Goal: Task Accomplishment & Management: Use online tool/utility

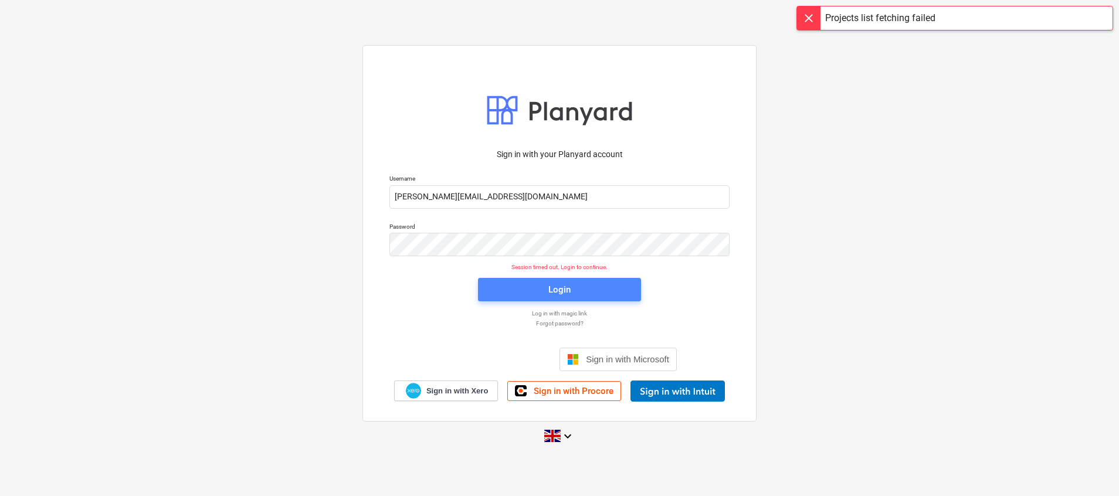
click at [614, 289] on span "Login" at bounding box center [559, 289] width 135 height 15
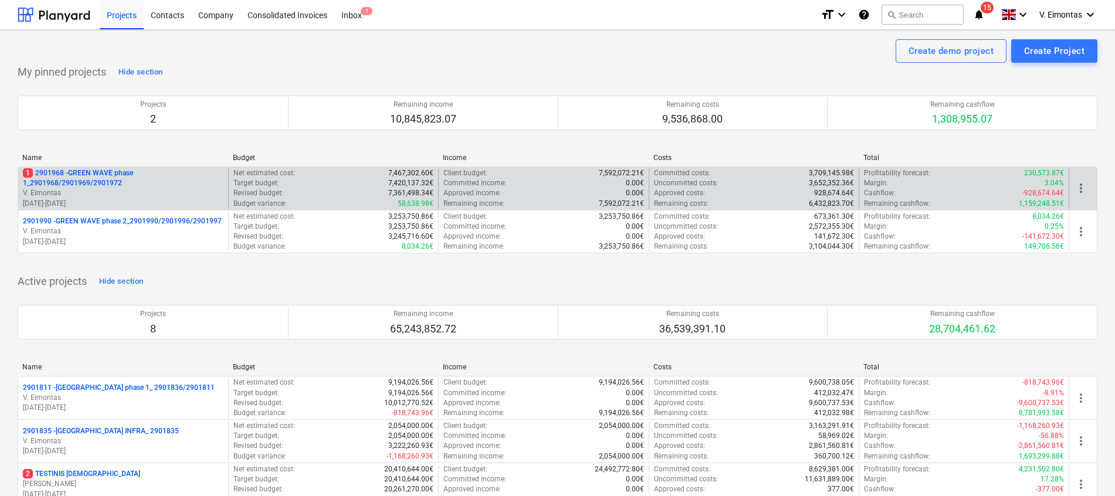
click at [90, 175] on p "1 2901968 - GREEN WAVE phase 1_2901968/2901969/2901972" at bounding box center [123, 178] width 201 height 20
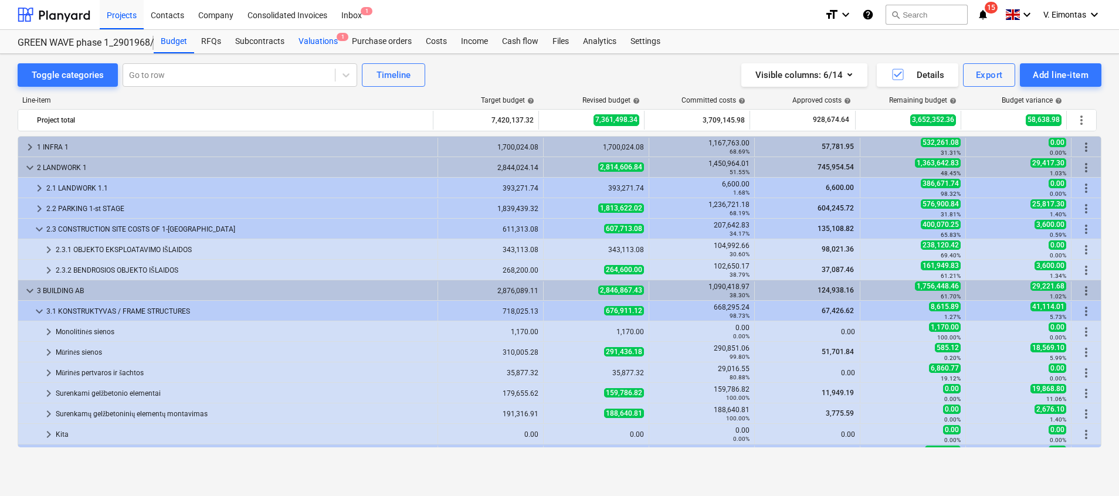
click at [324, 45] on div "Valuations 1" at bounding box center [317, 41] width 53 height 23
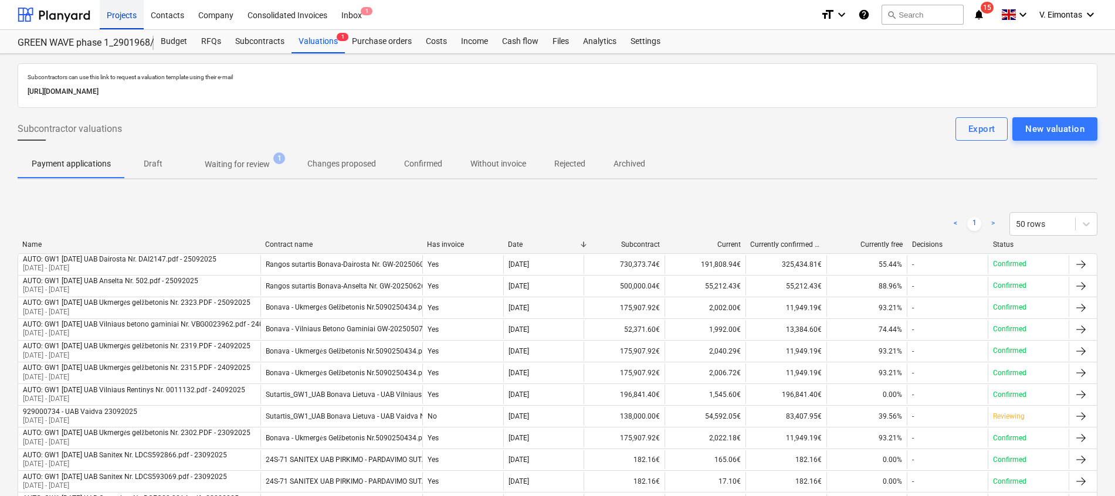
click at [129, 9] on div "Projects" at bounding box center [122, 14] width 44 height 30
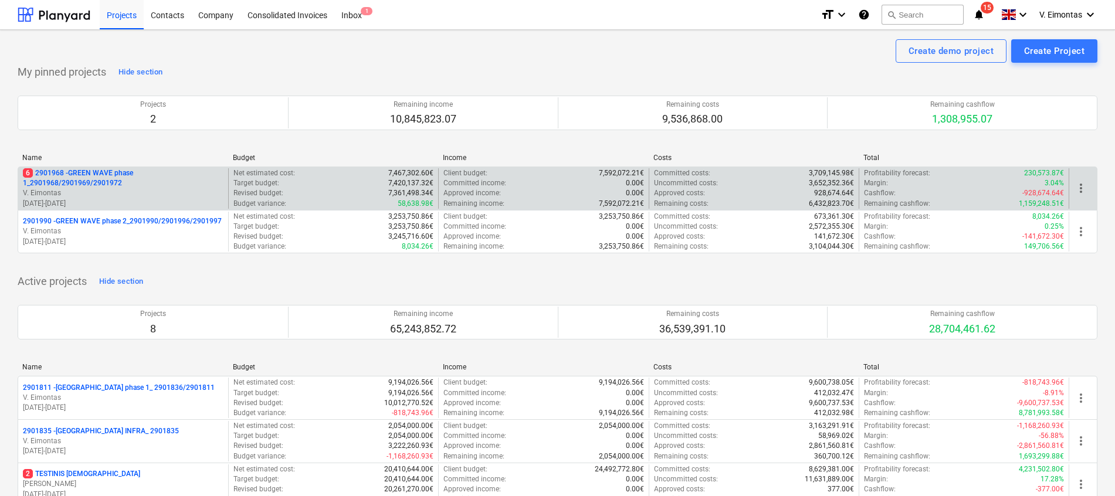
click at [69, 174] on p "6 2901968 - GREEN WAVE phase 1_2901968/2901969/2901972" at bounding box center [123, 178] width 201 height 20
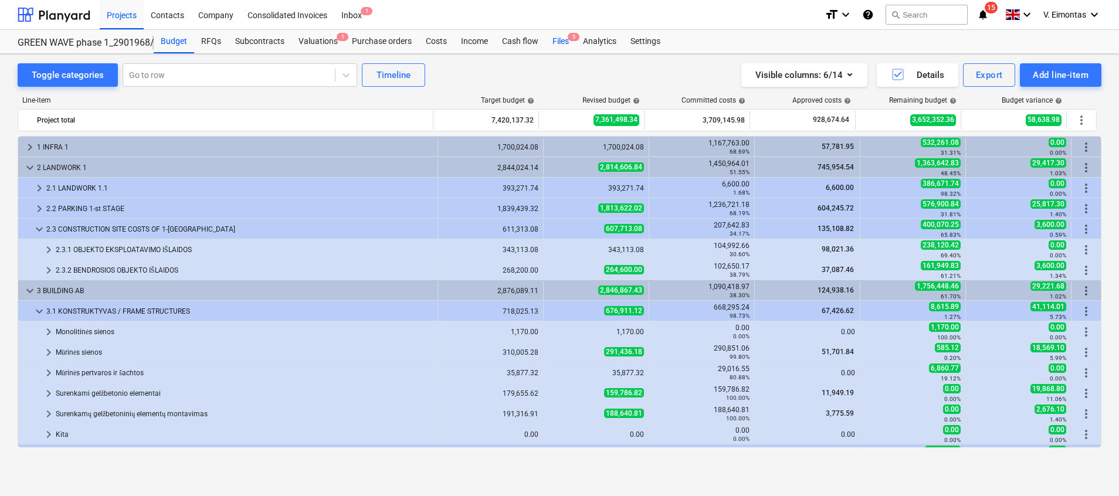
click at [554, 40] on div "Files 5" at bounding box center [560, 41] width 30 height 23
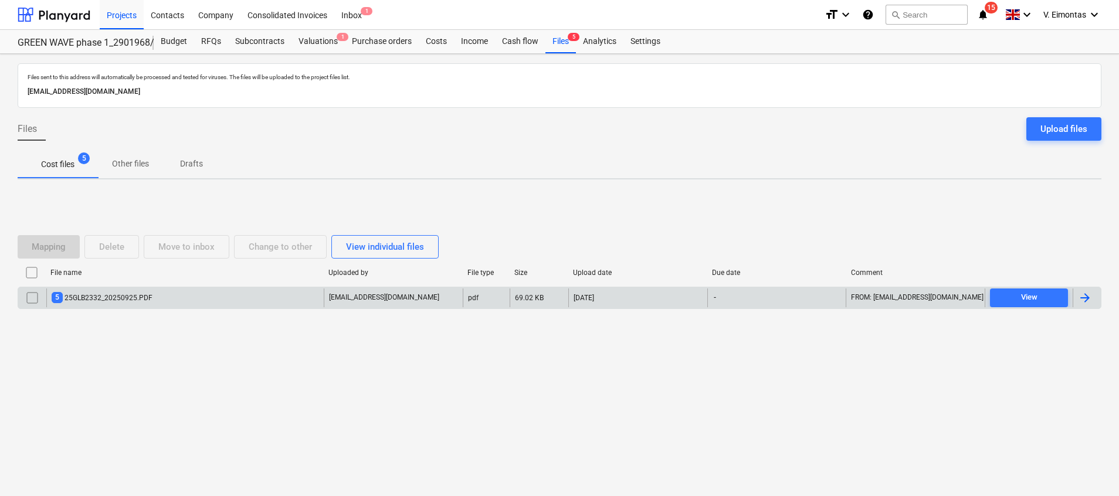
click at [164, 293] on div "5 25GLB2332_20250925.PDF" at bounding box center [184, 298] width 277 height 19
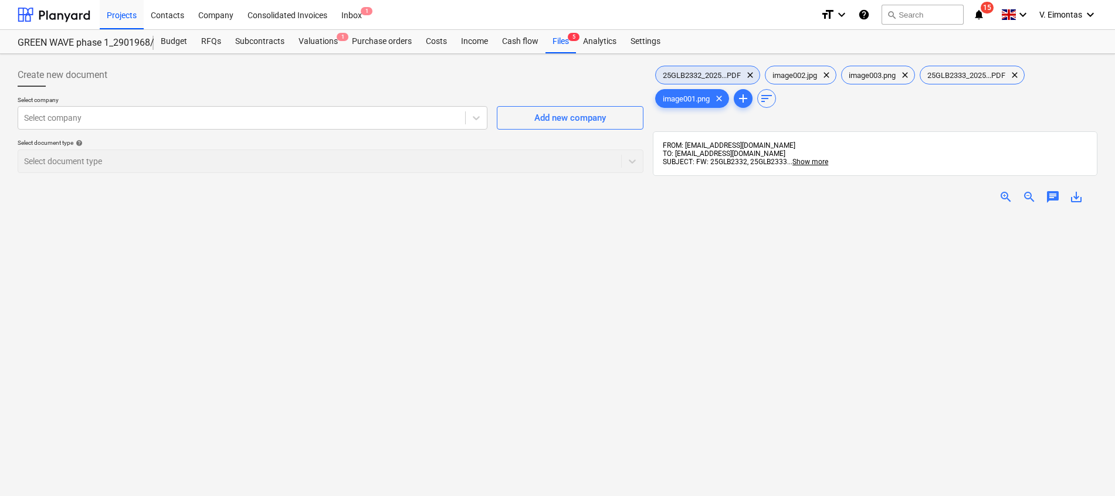
click at [721, 74] on span "25GLB2332_2025...PDF" at bounding box center [702, 75] width 92 height 9
click at [554, 45] on div "Files 5" at bounding box center [560, 41] width 30 height 23
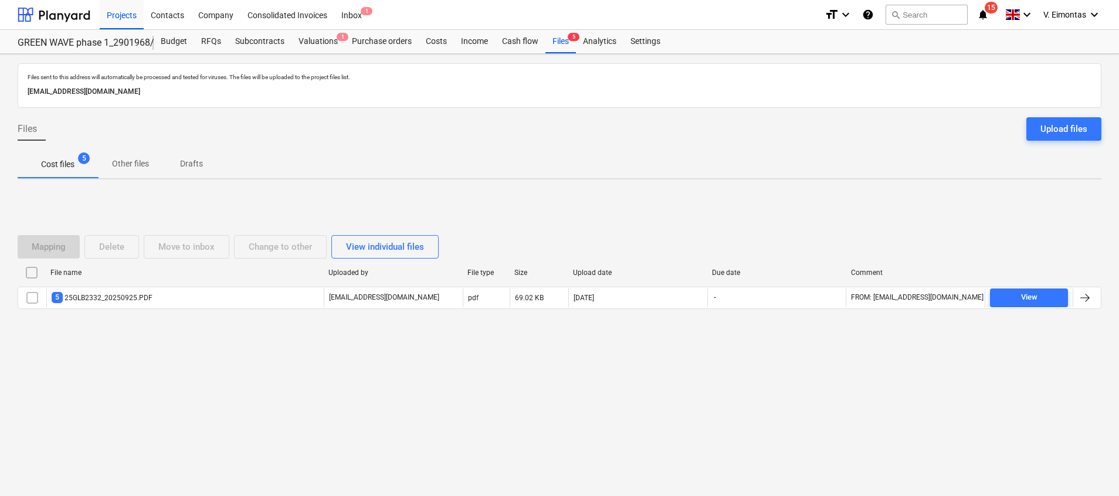
click at [39, 273] on input "checkbox" at bounding box center [31, 272] width 19 height 19
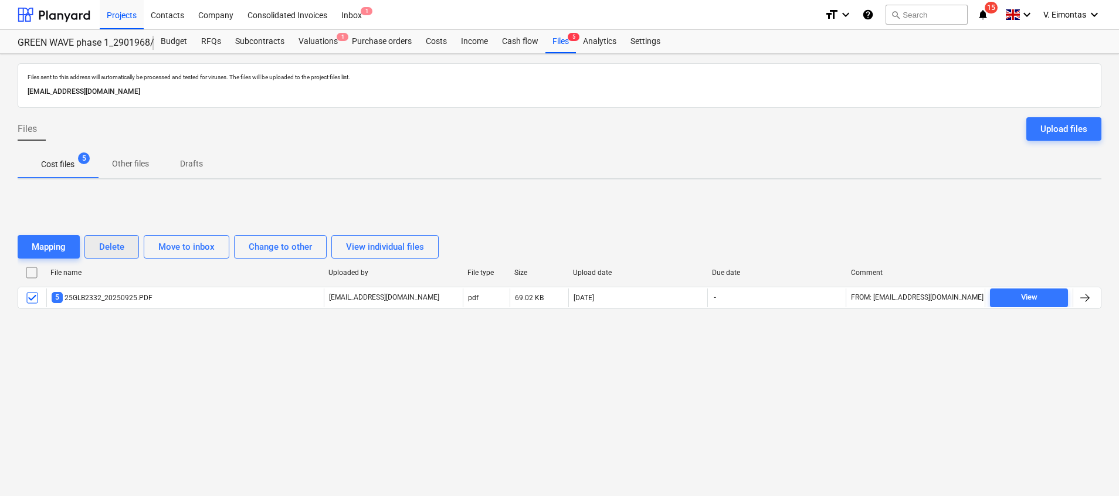
click at [101, 247] on div "Delete" at bounding box center [111, 246] width 25 height 15
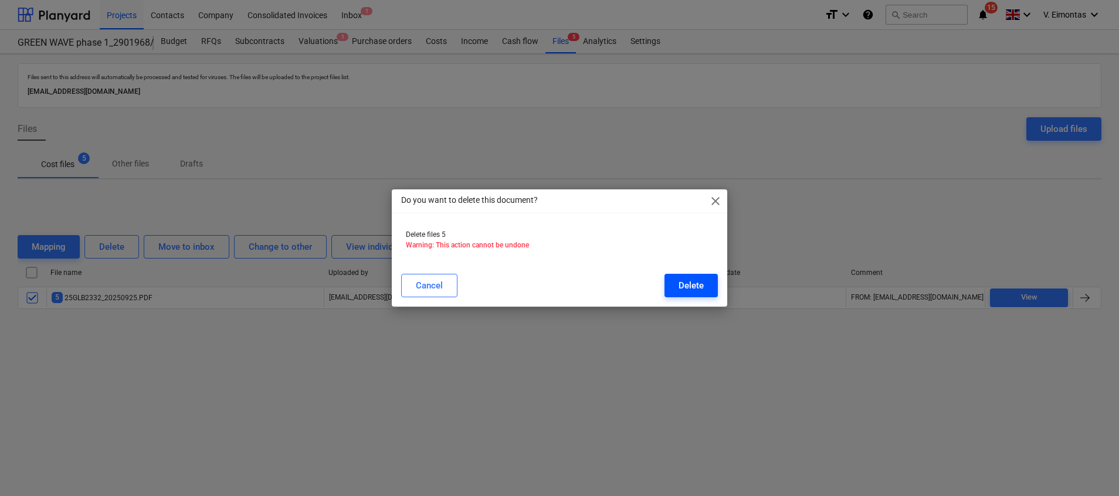
click at [710, 284] on button "Delete" at bounding box center [690, 285] width 53 height 23
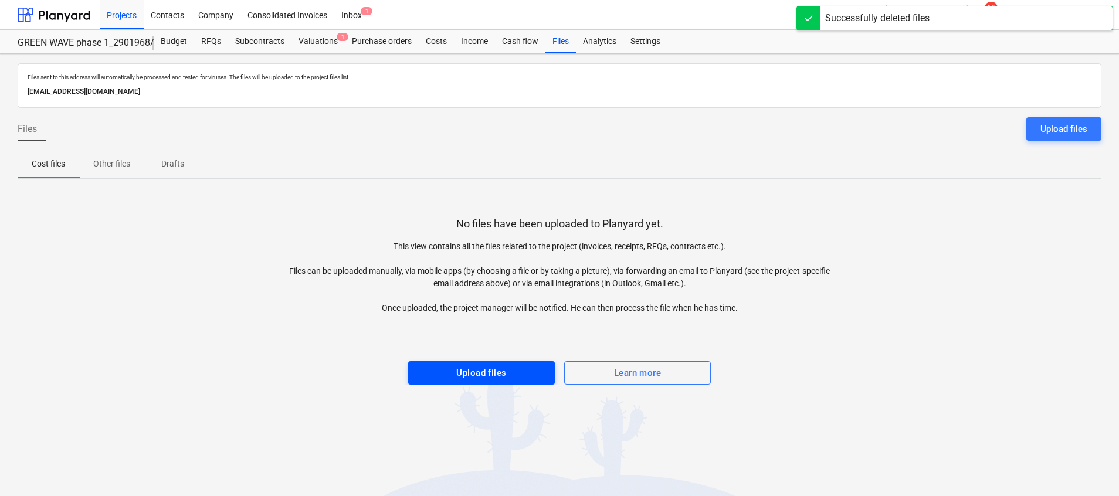
click at [476, 361] on button "Upload files" at bounding box center [481, 372] width 147 height 23
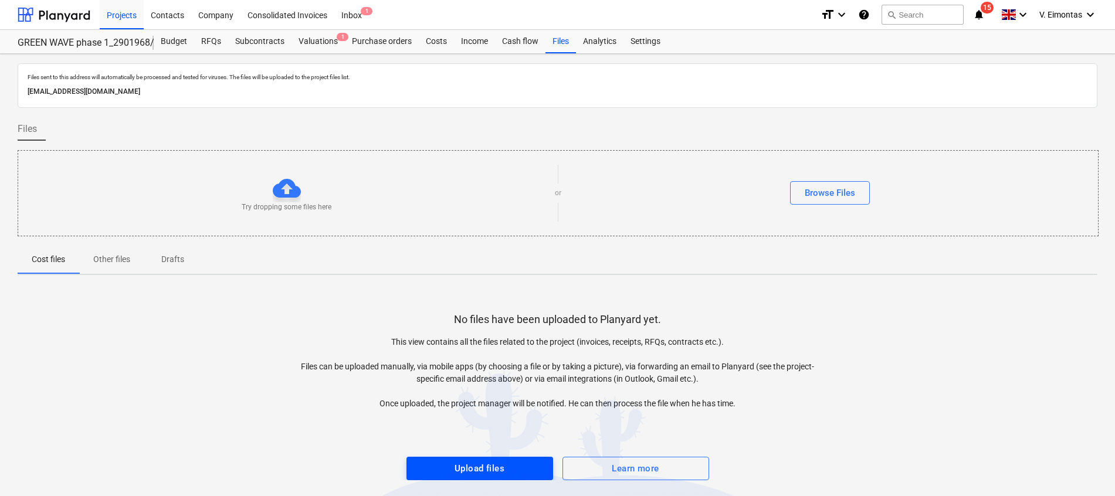
click at [500, 460] on button "Upload files" at bounding box center [479, 468] width 147 height 23
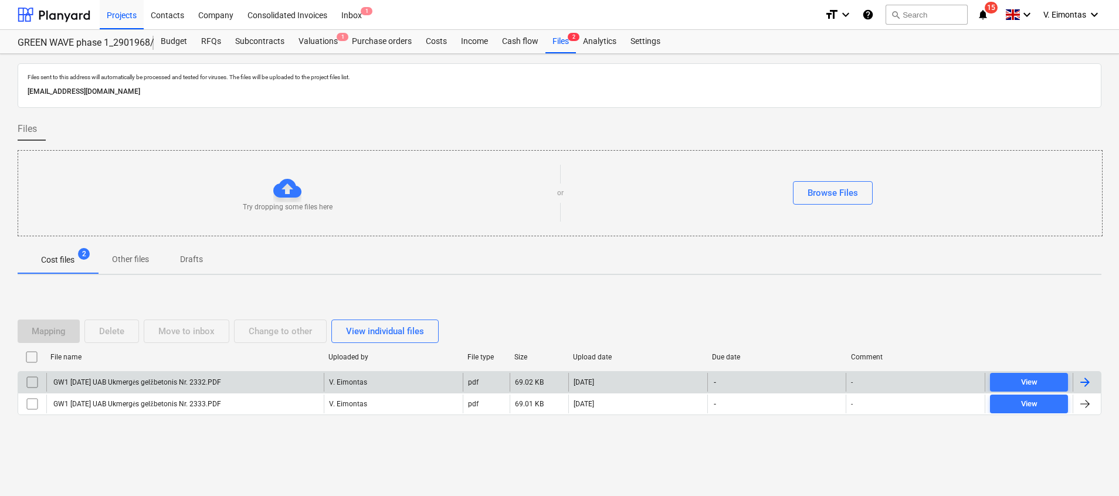
click at [155, 379] on div "GW1 [DATE] UAB Ukmergės gelžbetonis Nr. 2332.PDF" at bounding box center [136, 382] width 169 height 9
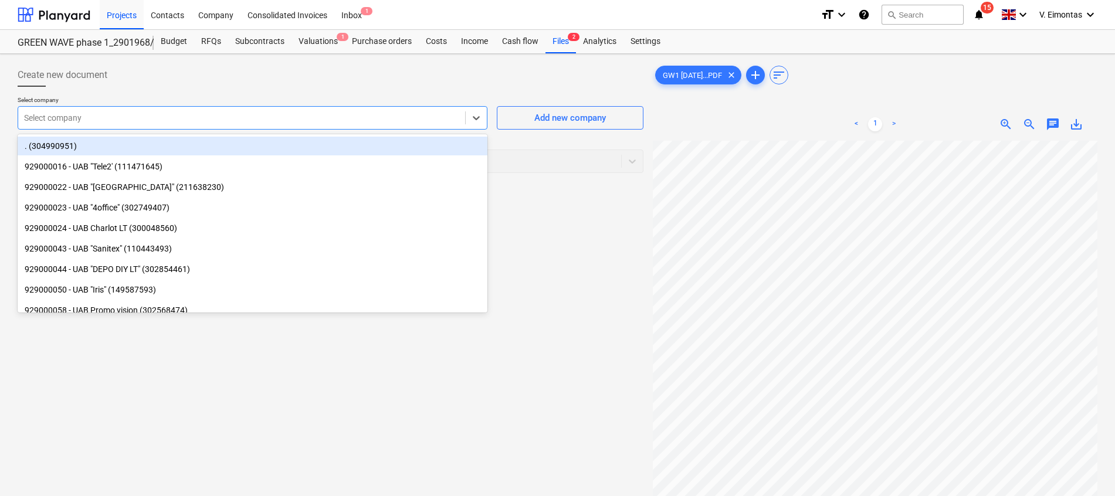
click at [274, 112] on div at bounding box center [241, 118] width 435 height 12
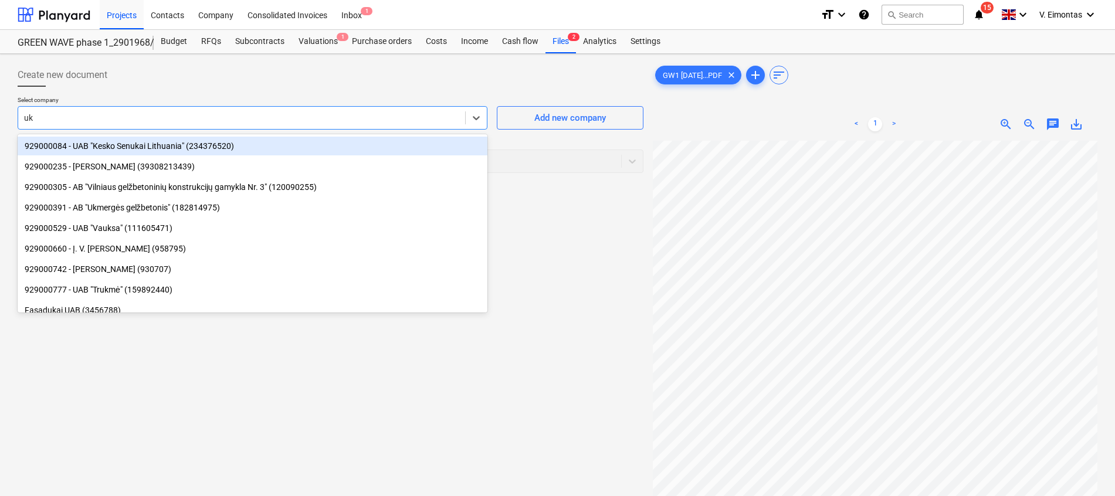
type input "ukm"
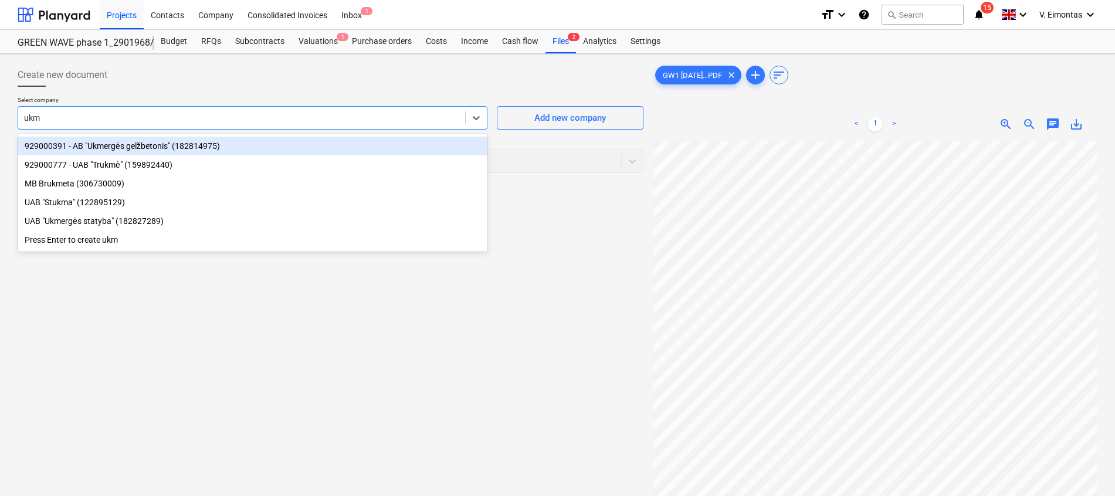
click at [174, 144] on div "929000391 - AB "Ukmergės gelžbetonis" (182814975)" at bounding box center [253, 146] width 470 height 19
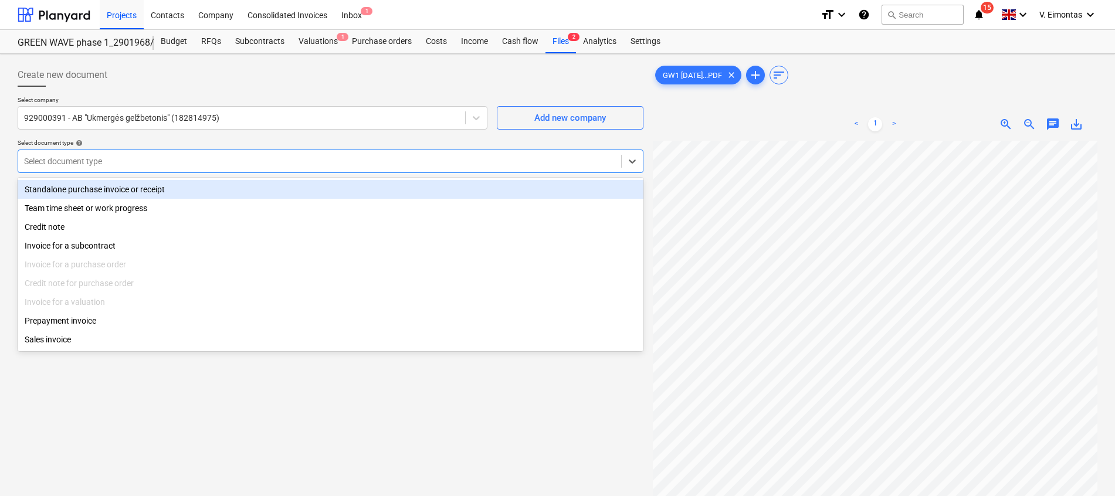
click at [175, 160] on div at bounding box center [319, 161] width 591 height 12
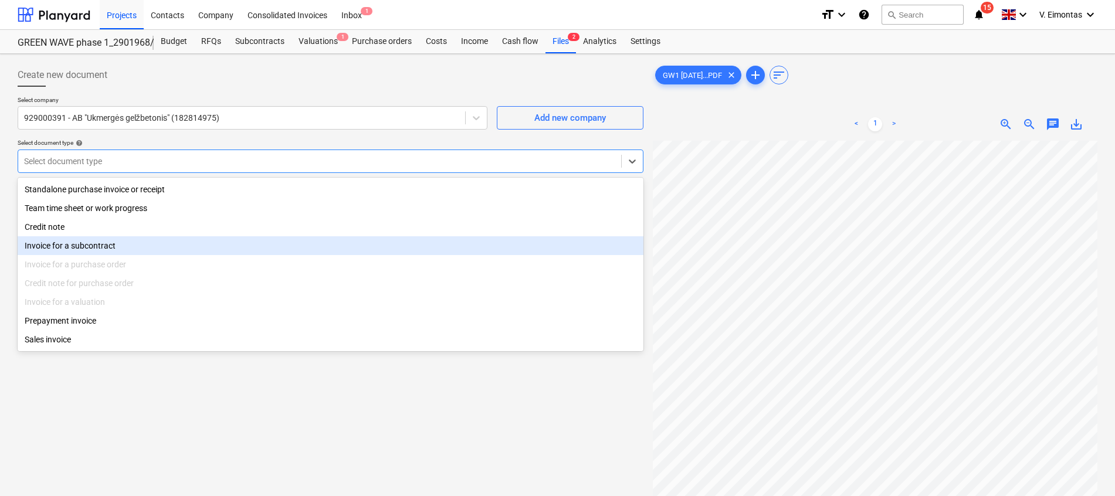
click at [147, 238] on div "Invoice for a subcontract" at bounding box center [331, 245] width 626 height 19
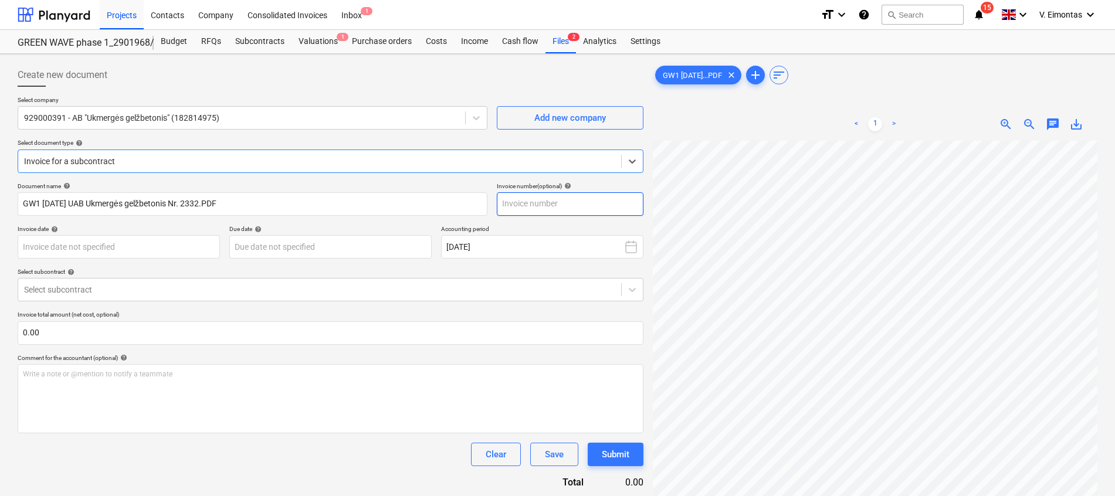
click at [574, 205] on input "text" at bounding box center [570, 203] width 147 height 23
type input "2332"
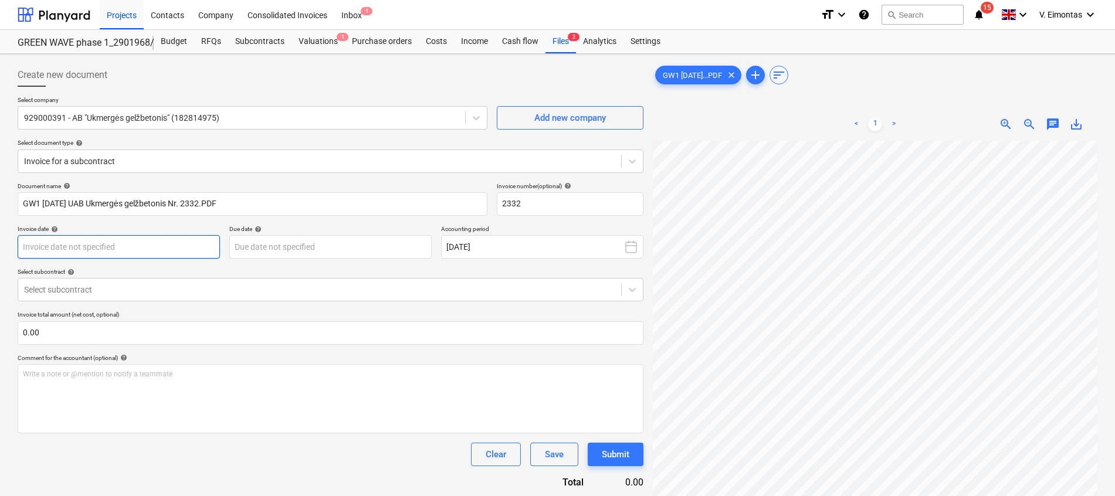
click at [212, 249] on body "Projects Contacts Company Consolidated Invoices Inbox 1 format_size keyboard_ar…" at bounding box center [557, 248] width 1115 height 496
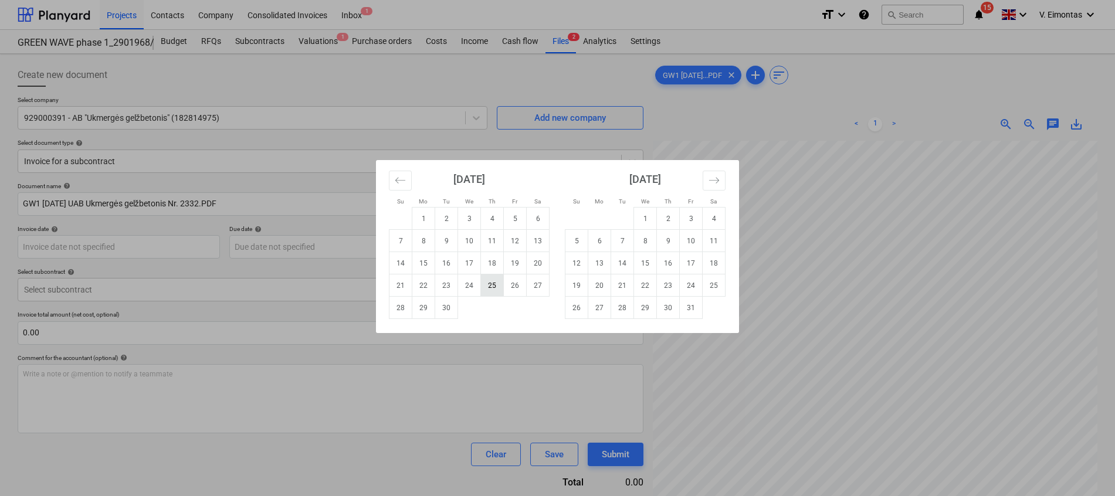
click at [491, 283] on td "25" at bounding box center [492, 285] width 23 height 22
type input "[DATE]"
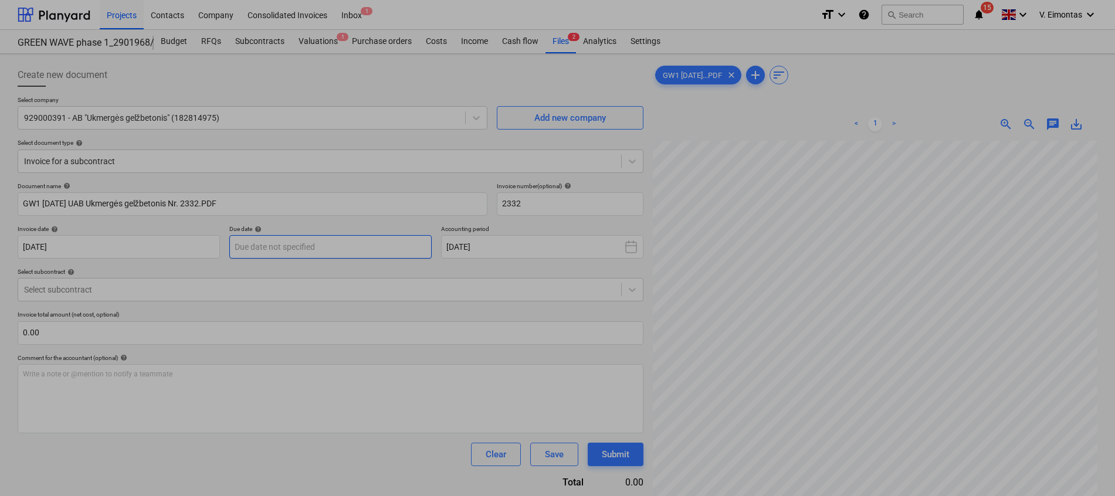
click at [395, 244] on body "Projects Contacts Company Consolidated Invoices Inbox 1 format_size keyboard_ar…" at bounding box center [557, 248] width 1115 height 496
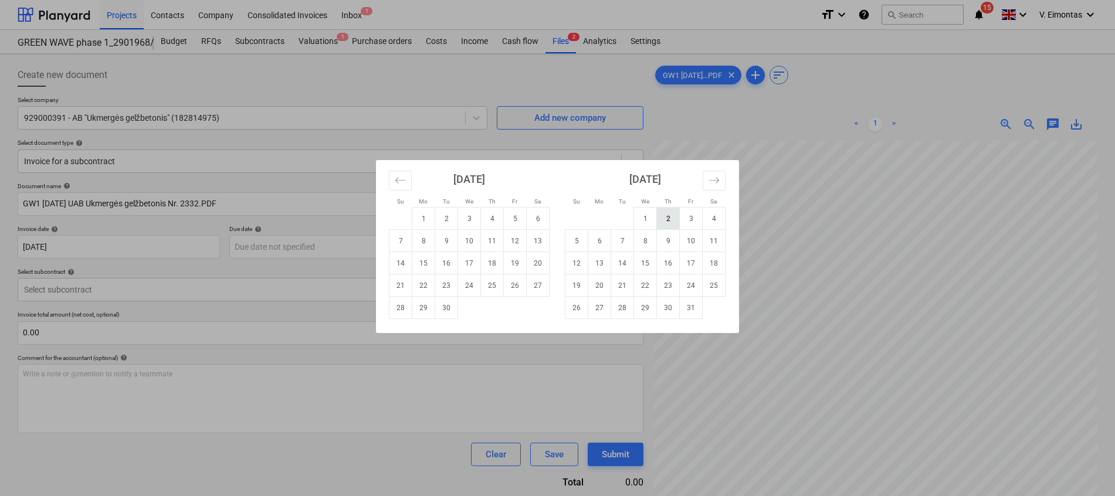
click at [673, 215] on td "2" at bounding box center [668, 219] width 23 height 22
type input "[DATE]"
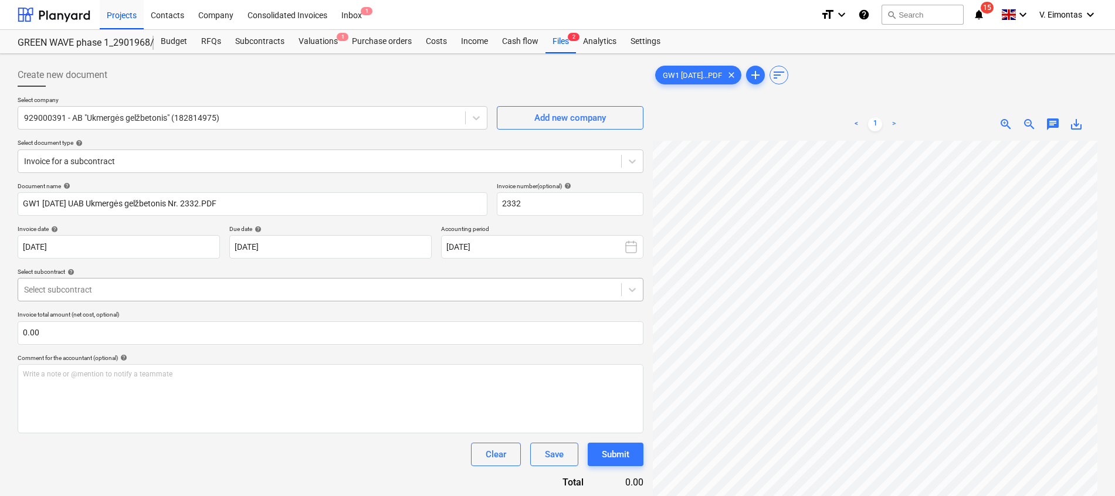
click at [261, 296] on div at bounding box center [319, 290] width 591 height 12
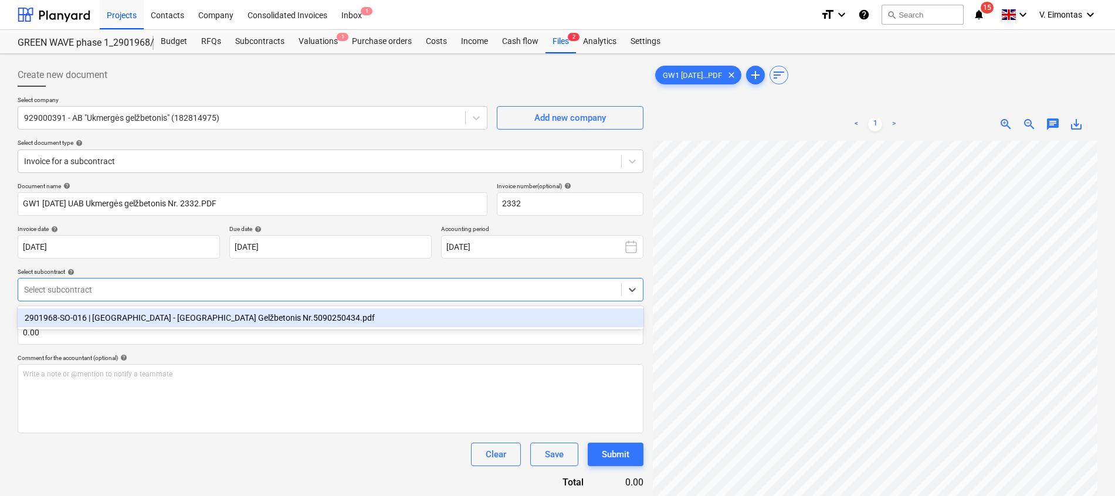
click at [257, 316] on div "2901968-SO-016 | [GEOGRAPHIC_DATA] - [GEOGRAPHIC_DATA] Gelžbetonis Nr.509025043…" at bounding box center [331, 317] width 626 height 19
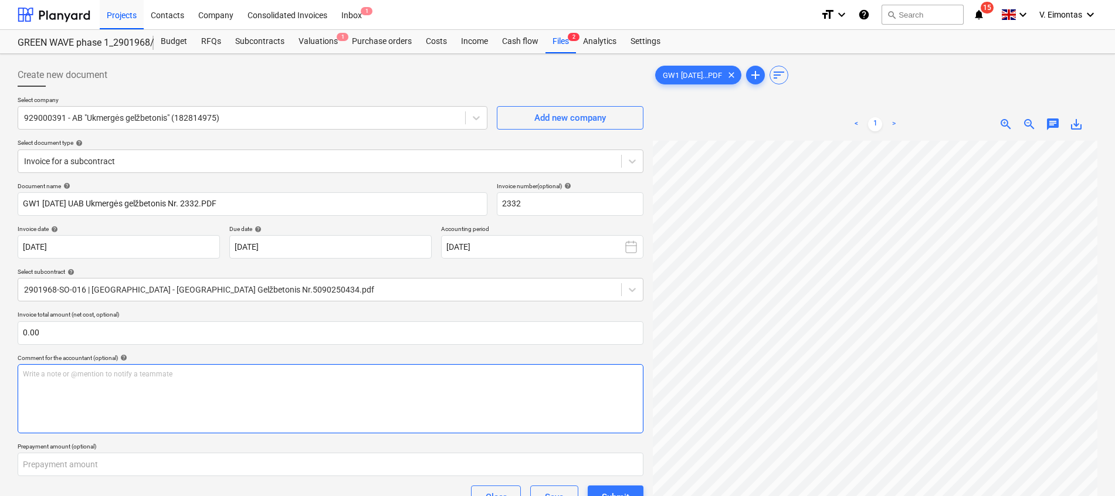
scroll to position [213, 62]
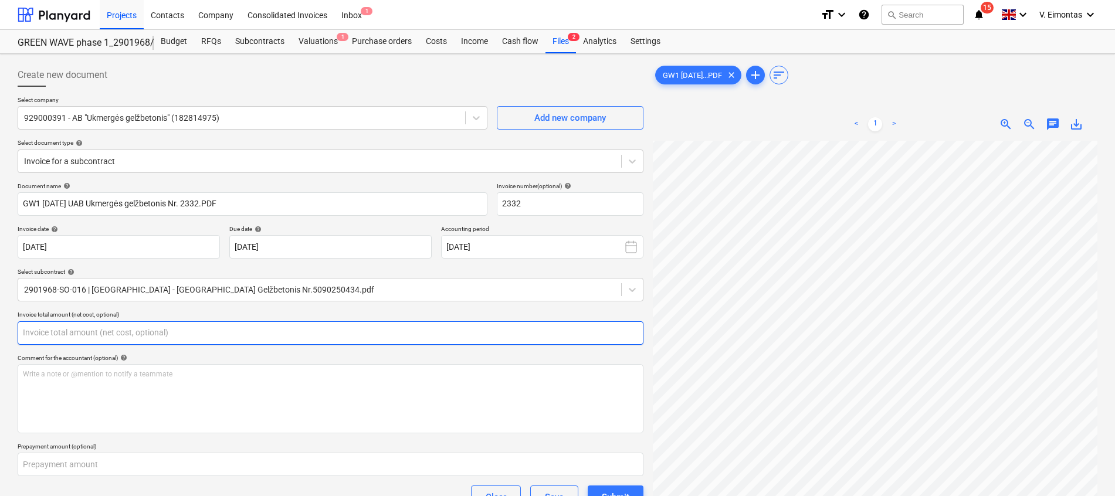
click at [293, 331] on input "text" at bounding box center [331, 332] width 626 height 23
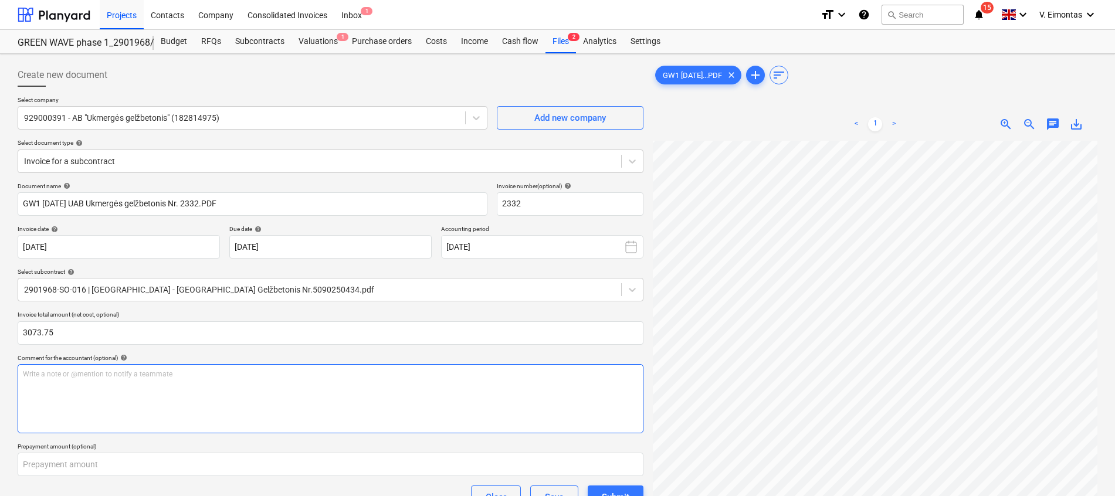
type input "3,073.75"
click at [306, 394] on div "Write a note or @mention to notify a teammate [PERSON_NAME]" at bounding box center [331, 398] width 626 height 69
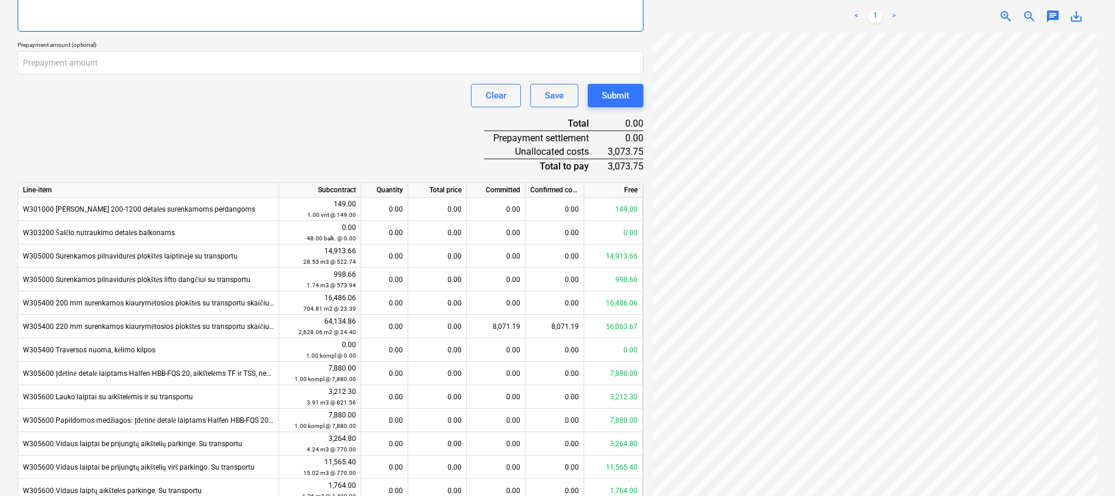
scroll to position [440, 0]
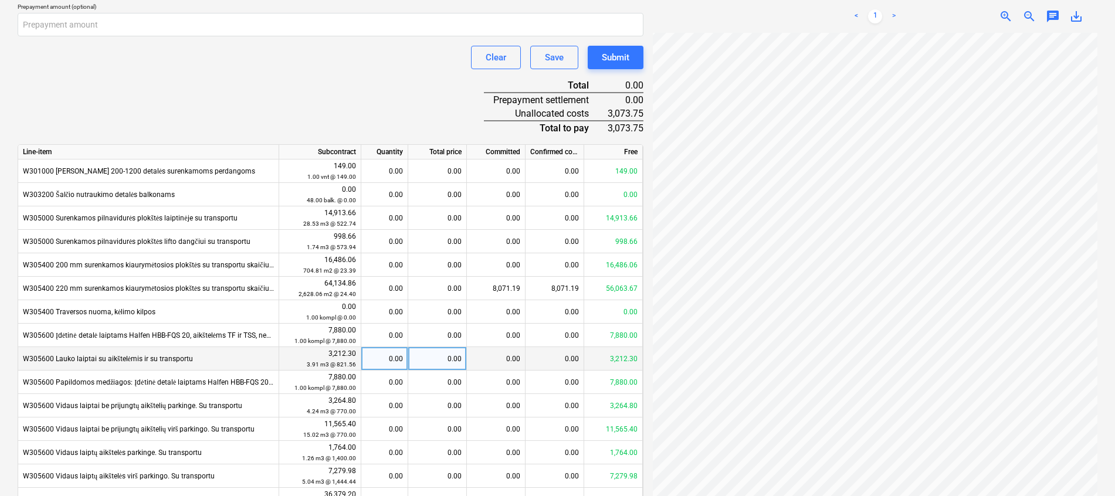
click at [427, 353] on div "0.00" at bounding box center [437, 358] width 59 height 23
drag, startPoint x: 133, startPoint y: 94, endPoint x: 219, endPoint y: 130, distance: 94.1
click at [132, 94] on div "Document name help GW1 [DATE] UAB Ukmergės gelžbetonis Nr. 2332.PDF Invoice num…" at bounding box center [331, 147] width 626 height 808
click at [454, 357] on div "0.00" at bounding box center [437, 358] width 59 height 23
type input "1463"
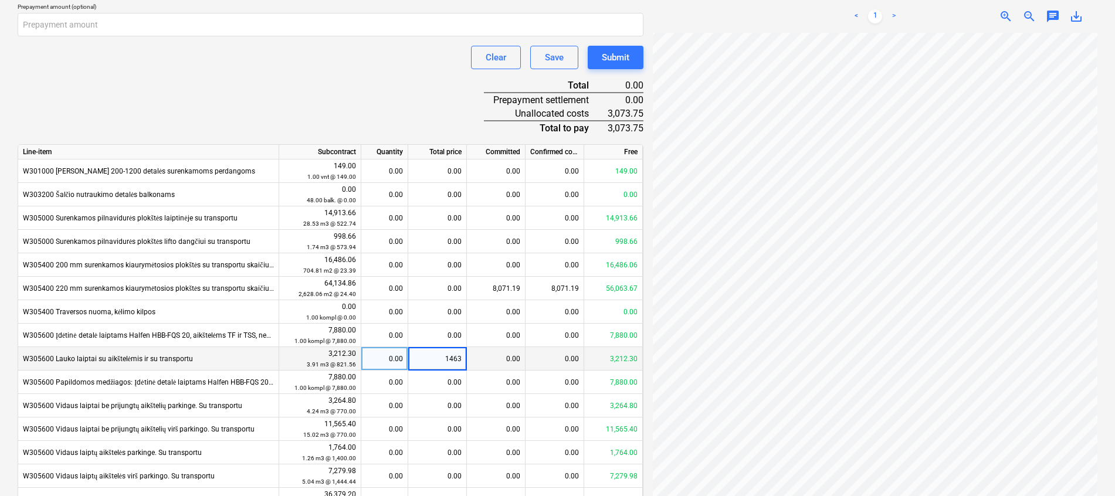
click at [329, 103] on div "Document name help GW1 [DATE] UAB Ukmergės gelžbetonis Nr. 2332.PDF Invoice num…" at bounding box center [331, 147] width 626 height 808
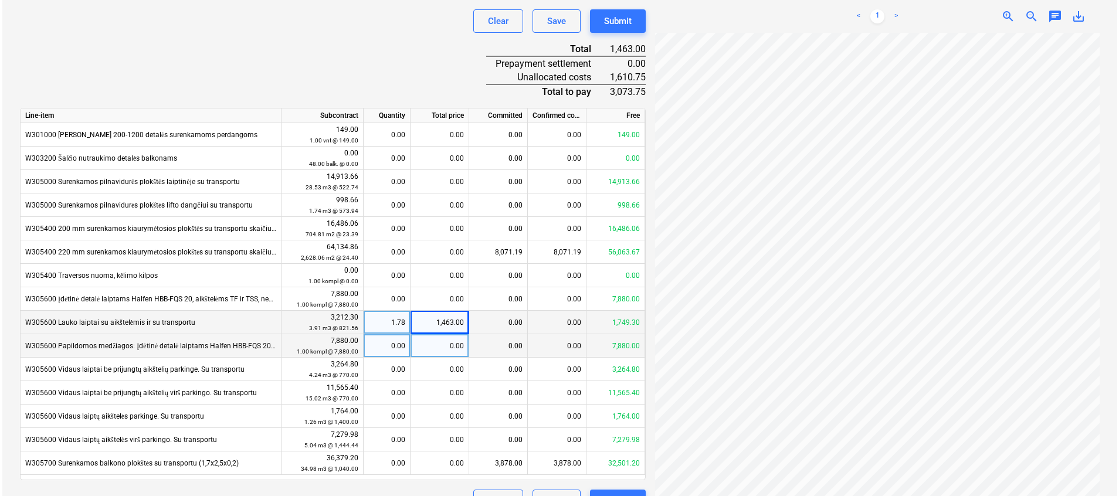
scroll to position [503, 0]
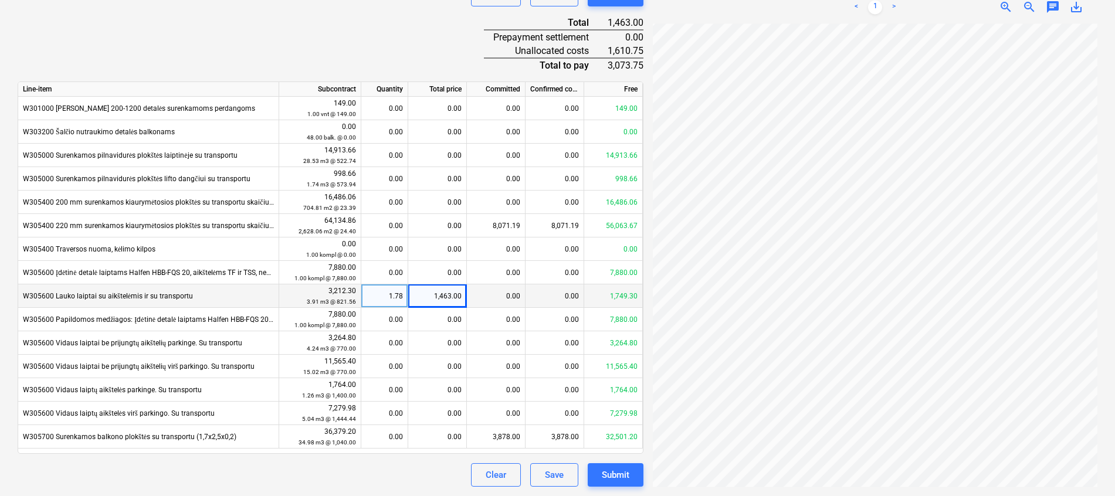
click at [213, 42] on div "Document name help GW1 [DATE] UAB Ukmergės gelžbetonis Nr. 2332.PDF Invoice num…" at bounding box center [331, 84] width 626 height 808
click at [430, 297] on div "1,463.00" at bounding box center [437, 295] width 59 height 23
type input "1543"
click at [351, 57] on div "Document name help GW1 [DATE] UAB Ukmergės gelžbetonis Nr. 2332.PDF Invoice num…" at bounding box center [331, 84] width 626 height 808
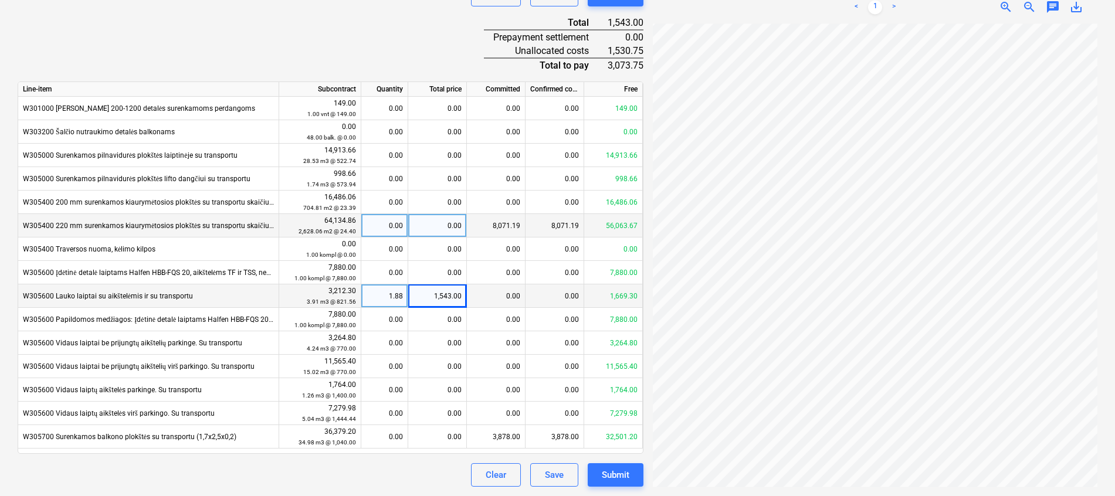
click at [442, 223] on div "0.00" at bounding box center [437, 225] width 59 height 23
type input "1530.75"
click at [367, 42] on div "Document name help GW1 [DATE] UAB Ukmergės gelžbetonis Nr. 2332.PDF Invoice num…" at bounding box center [331, 84] width 626 height 808
click at [615, 472] on div "Submit" at bounding box center [616, 474] width 28 height 15
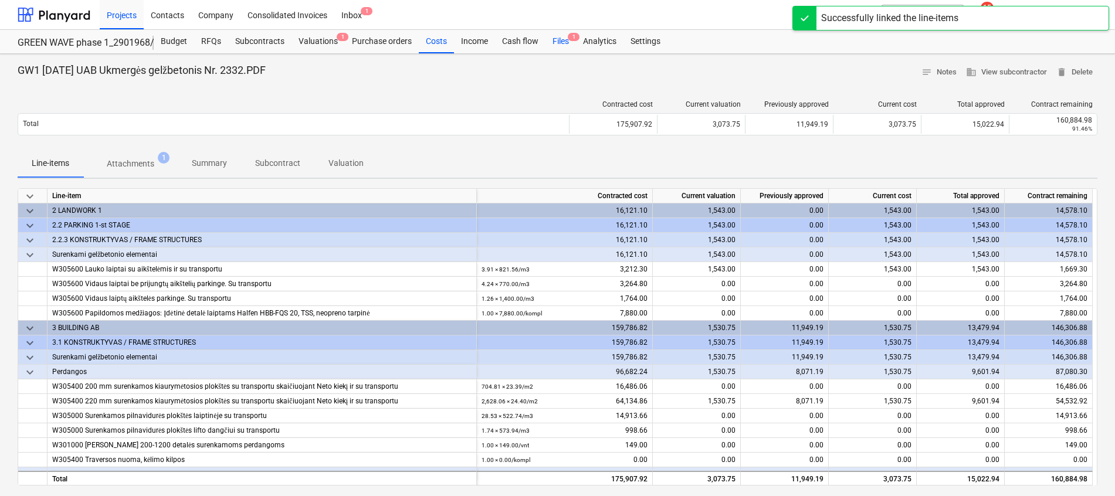
click at [551, 42] on div "Files 1" at bounding box center [560, 41] width 30 height 23
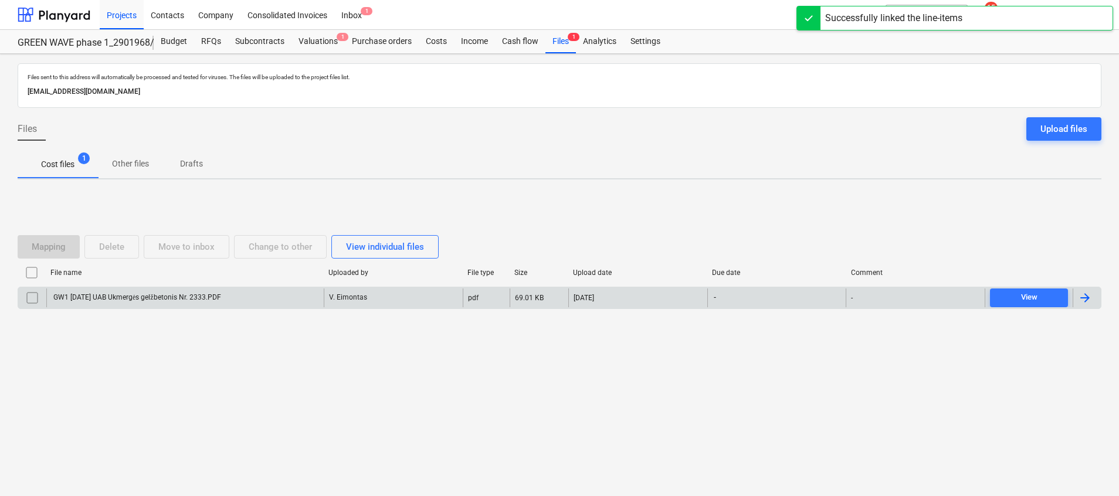
click at [246, 300] on div "GW1 [DATE] UAB Ukmergės gelžbetonis Nr. 2333.PDF" at bounding box center [184, 298] width 277 height 19
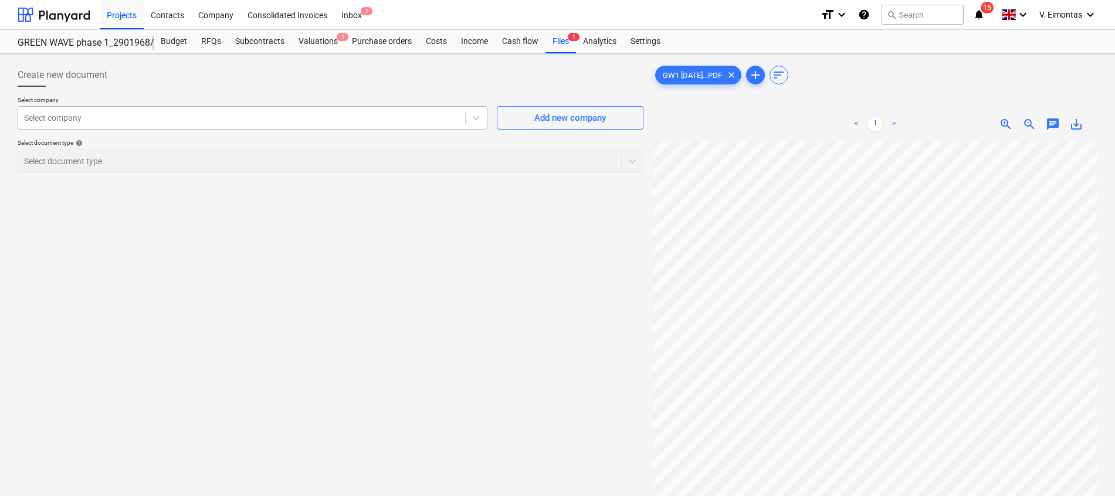
click at [318, 123] on div at bounding box center [241, 118] width 435 height 12
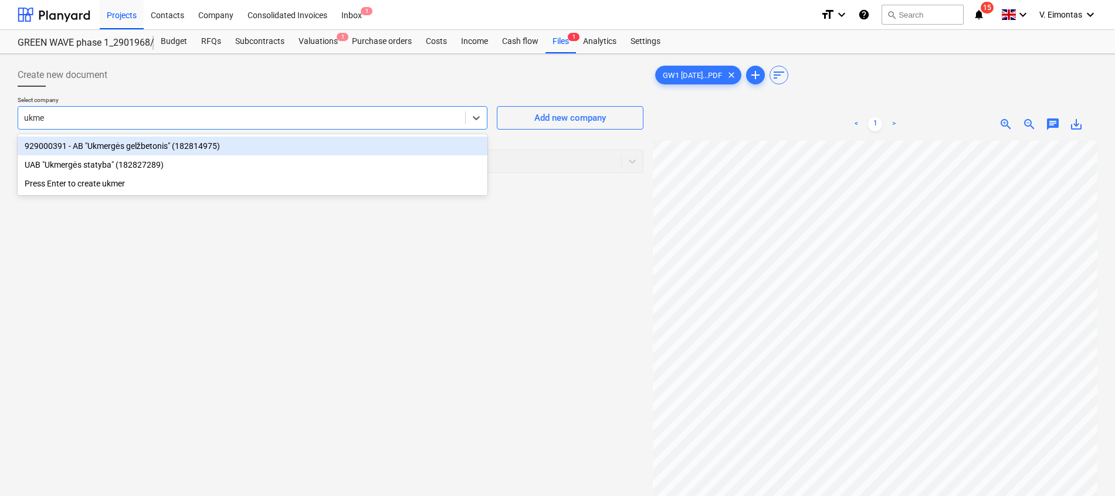
type input "ukmer"
click at [212, 144] on div "929000391 - AB "Ukmergės gelžbetonis" (182814975)" at bounding box center [253, 146] width 470 height 19
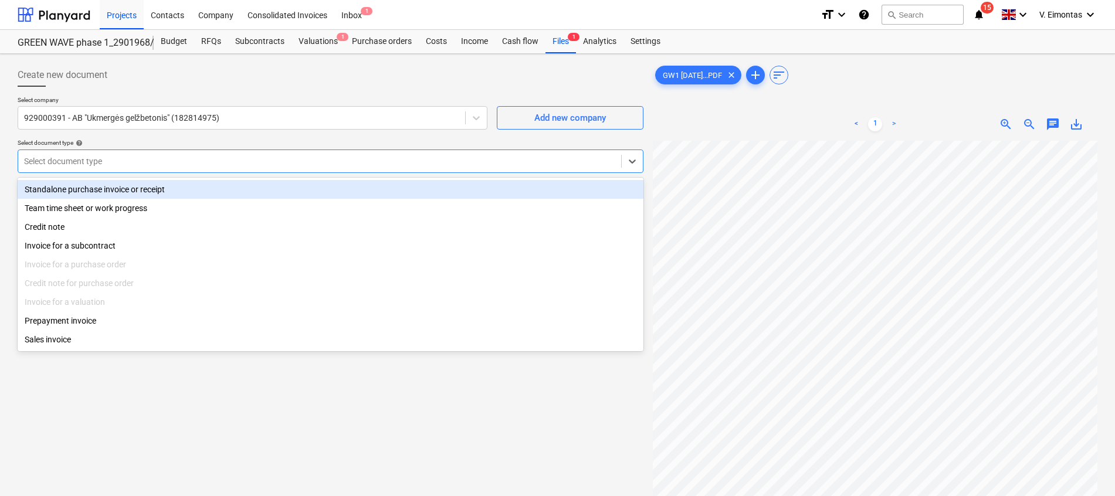
click at [213, 165] on div at bounding box center [319, 161] width 591 height 12
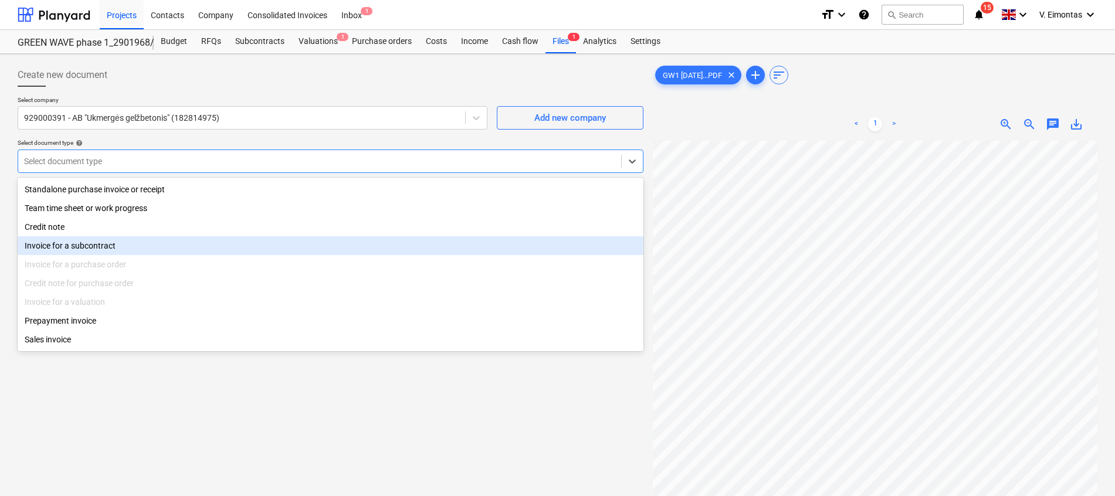
click at [116, 246] on div "Invoice for a subcontract" at bounding box center [331, 245] width 626 height 19
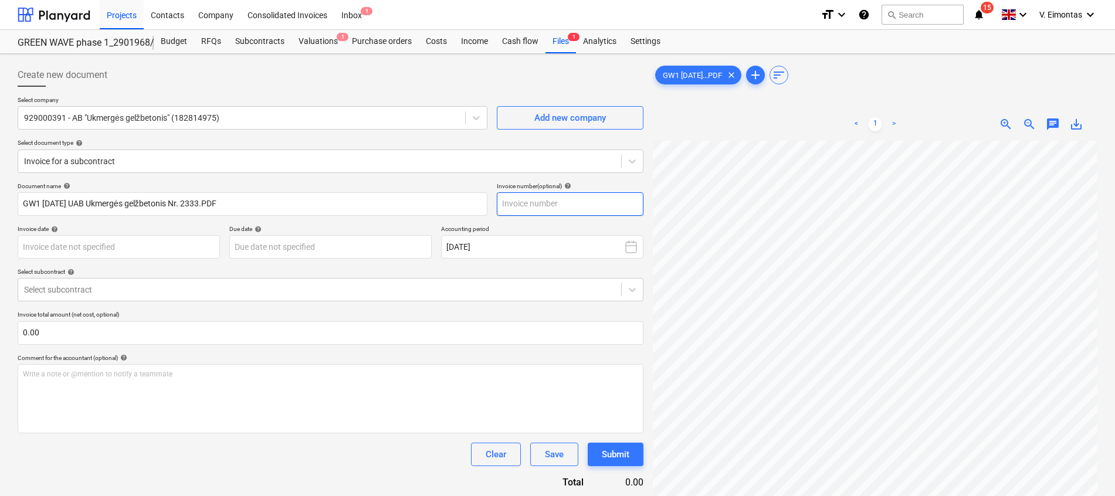
click at [564, 201] on input "text" at bounding box center [570, 203] width 147 height 23
type input "2333"
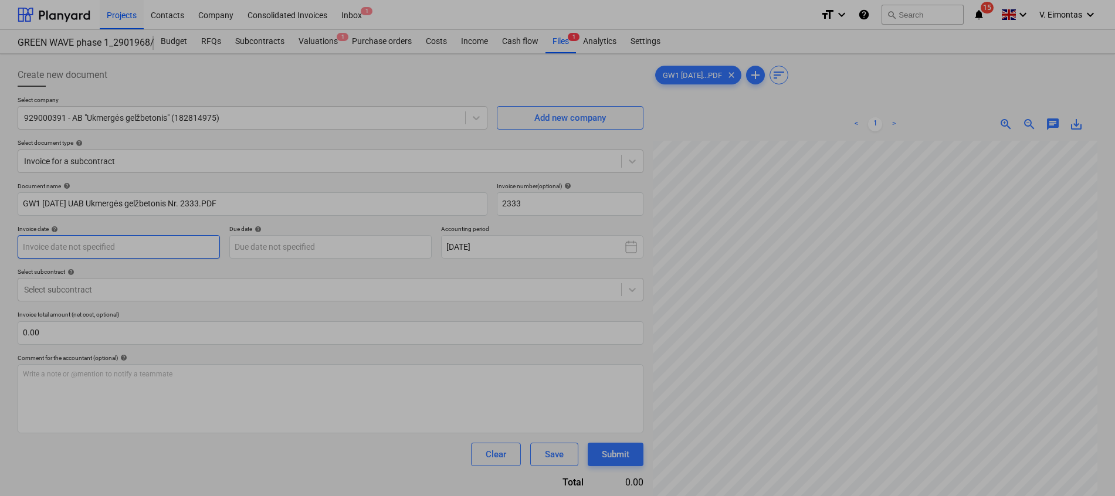
click at [106, 249] on body "Projects Contacts Company Consolidated Invoices Inbox 1 format_size keyboard_ar…" at bounding box center [557, 248] width 1115 height 496
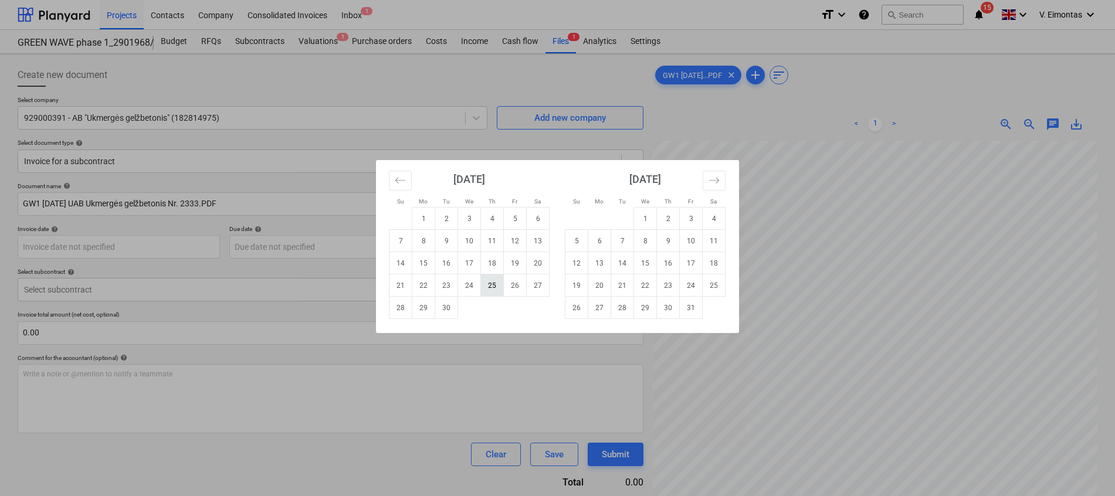
click at [496, 285] on td "25" at bounding box center [492, 285] width 23 height 22
type input "[DATE]"
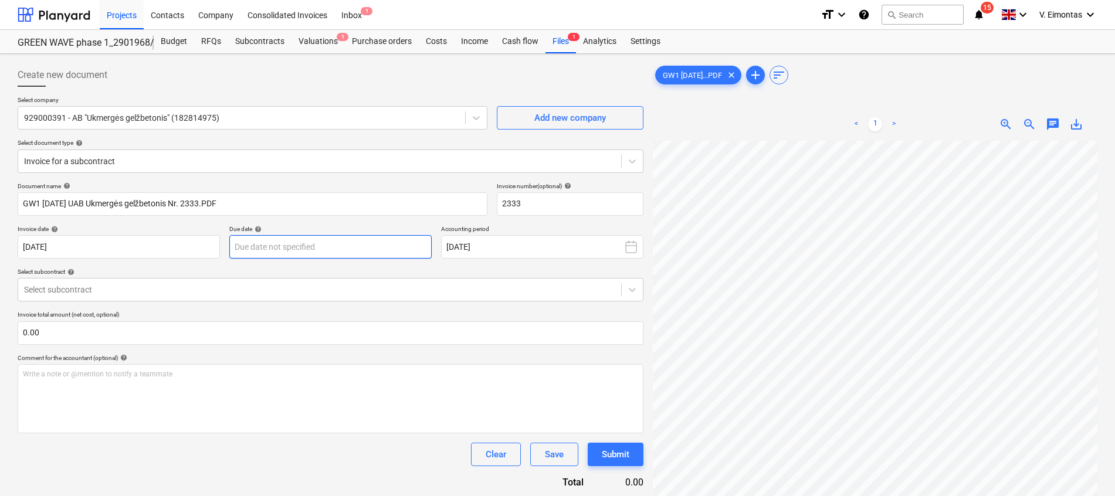
click at [283, 246] on body "Projects Contacts Company Consolidated Invoices Inbox 1 format_size keyboard_ar…" at bounding box center [557, 248] width 1115 height 496
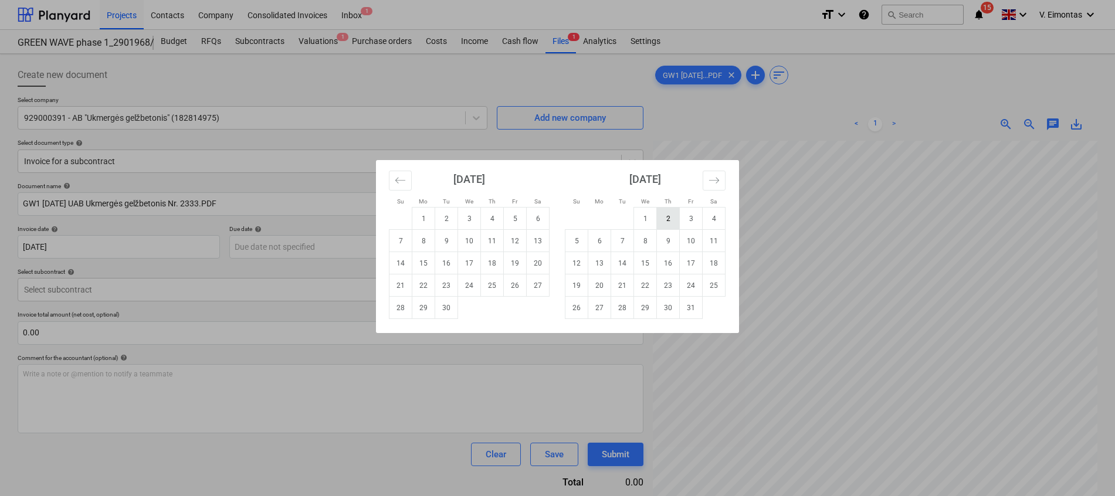
click at [664, 216] on td "2" at bounding box center [668, 219] width 23 height 22
type input "[DATE]"
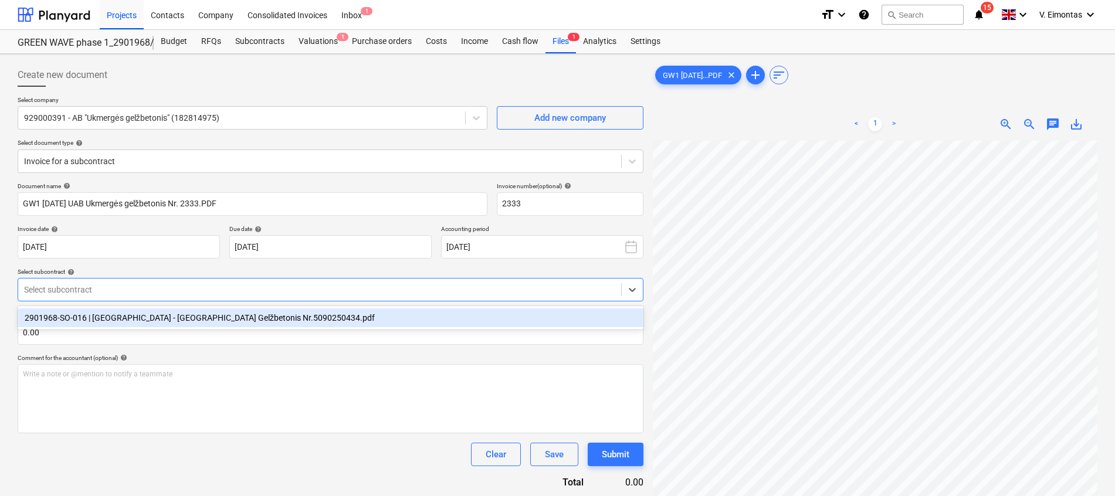
click at [370, 294] on div at bounding box center [319, 290] width 591 height 12
click at [366, 315] on div "2901968-SO-016 | [GEOGRAPHIC_DATA] - [GEOGRAPHIC_DATA] Gelžbetonis Nr.509025043…" at bounding box center [331, 317] width 626 height 19
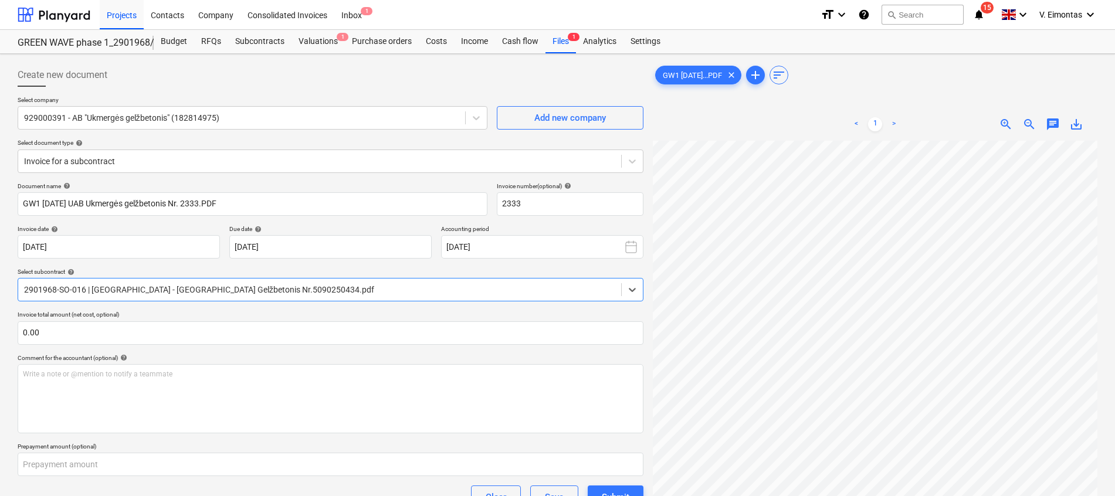
scroll to position [252, 62]
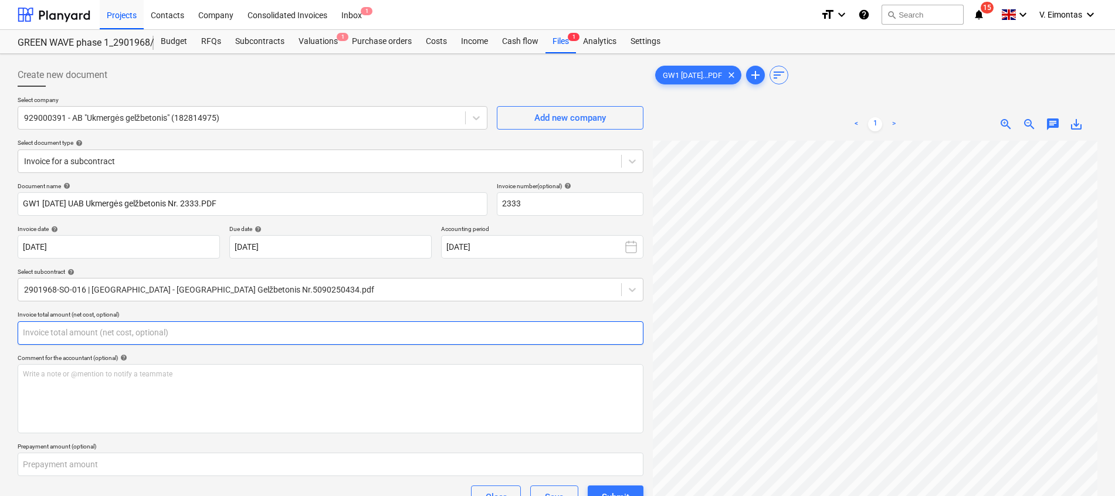
click at [409, 335] on input "text" at bounding box center [331, 332] width 626 height 23
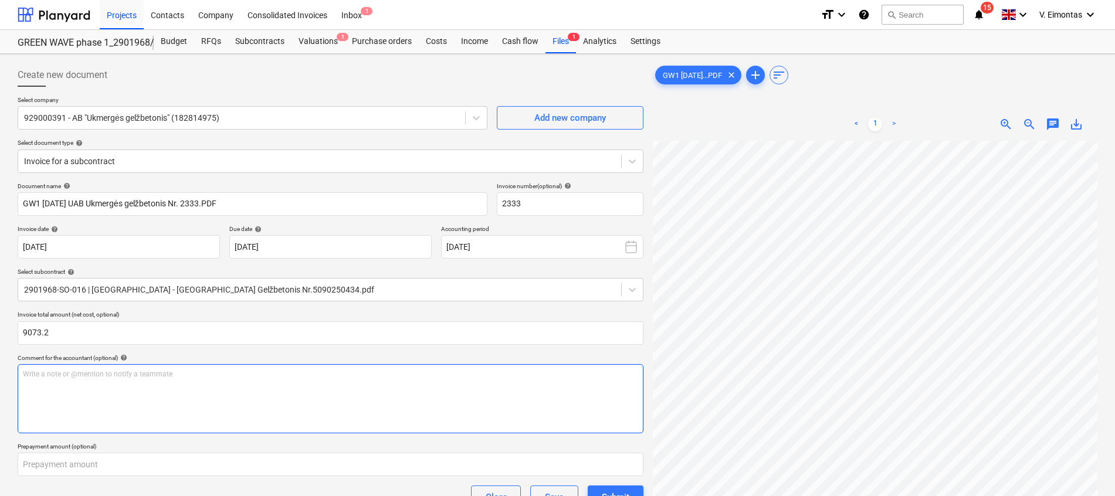
type input "9,073.20"
click at [404, 423] on div "Write a note or @mention to notify a teammate [PERSON_NAME]" at bounding box center [331, 398] width 626 height 69
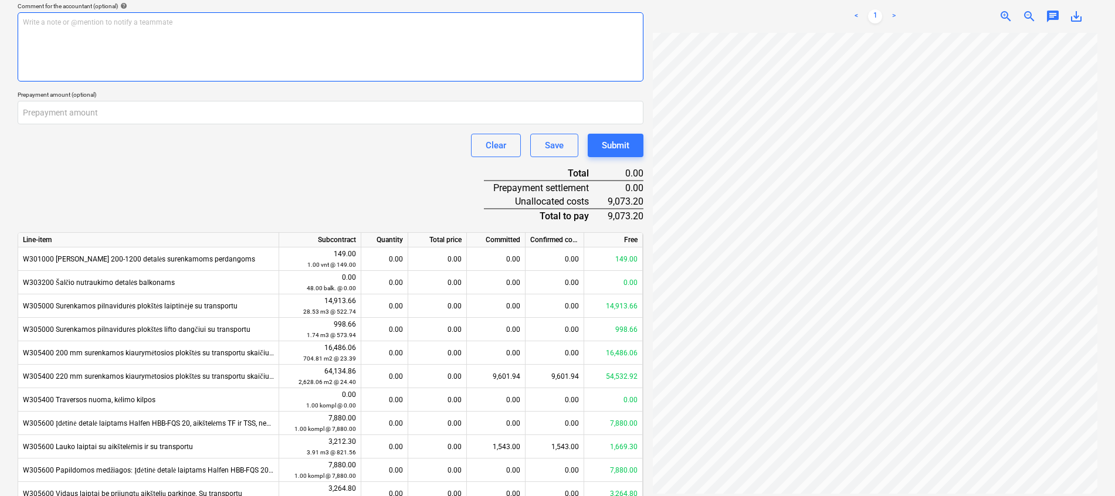
scroll to position [440, 0]
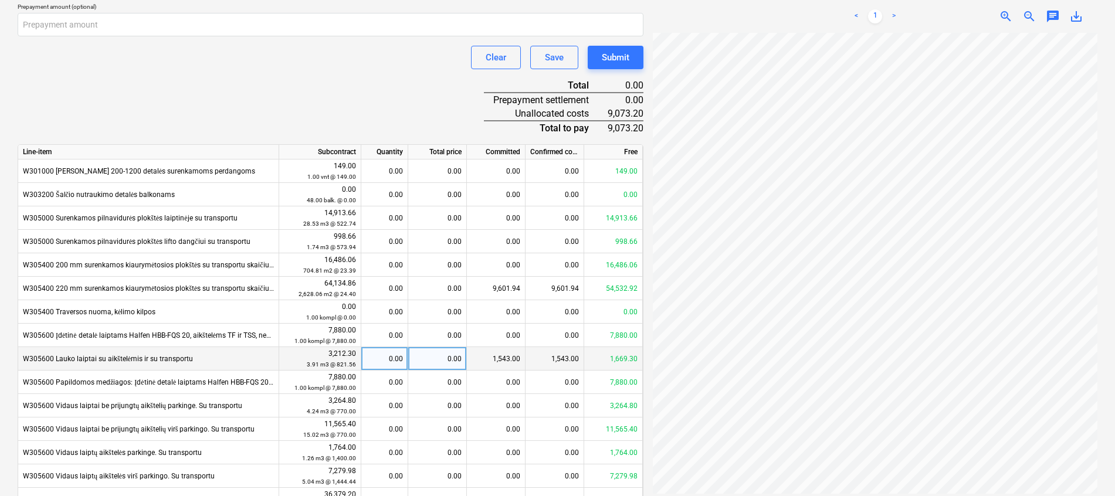
click at [419, 360] on div "0.00" at bounding box center [437, 358] width 59 height 23
type input "1669.3"
click at [411, 66] on div "Clear Save Submit" at bounding box center [331, 57] width 626 height 23
click at [422, 365] on div "1,669.30" at bounding box center [437, 358] width 59 height 23
click at [440, 358] on input "1669.3" at bounding box center [437, 358] width 58 height 23
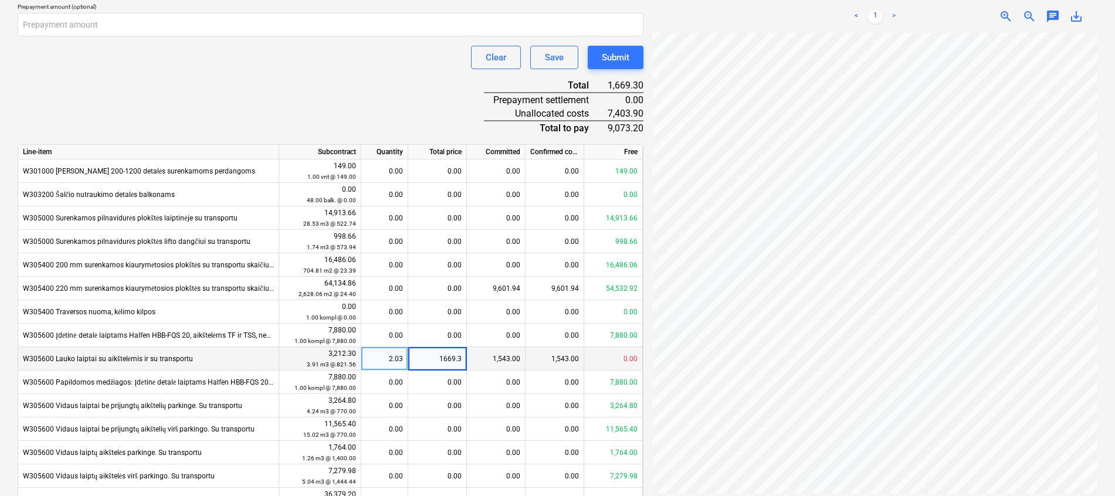
click at [462, 360] on input "1669.3" at bounding box center [437, 358] width 58 height 23
type input "1669.299"
click at [383, 91] on div "Document name help GW1 [DATE] UAB Ukmergės gelžbetonis Nr. 2333.PDF Invoice num…" at bounding box center [331, 147] width 626 height 808
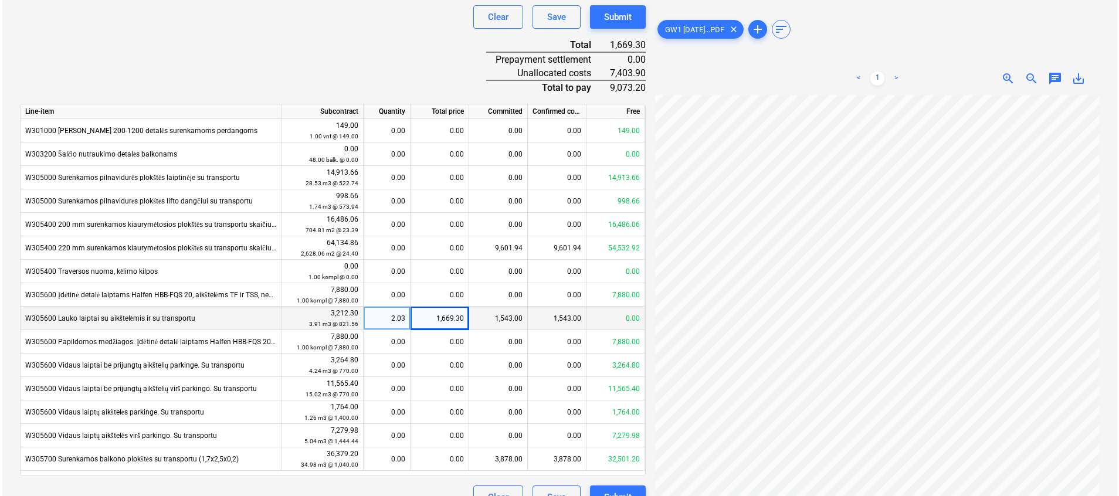
scroll to position [503, 0]
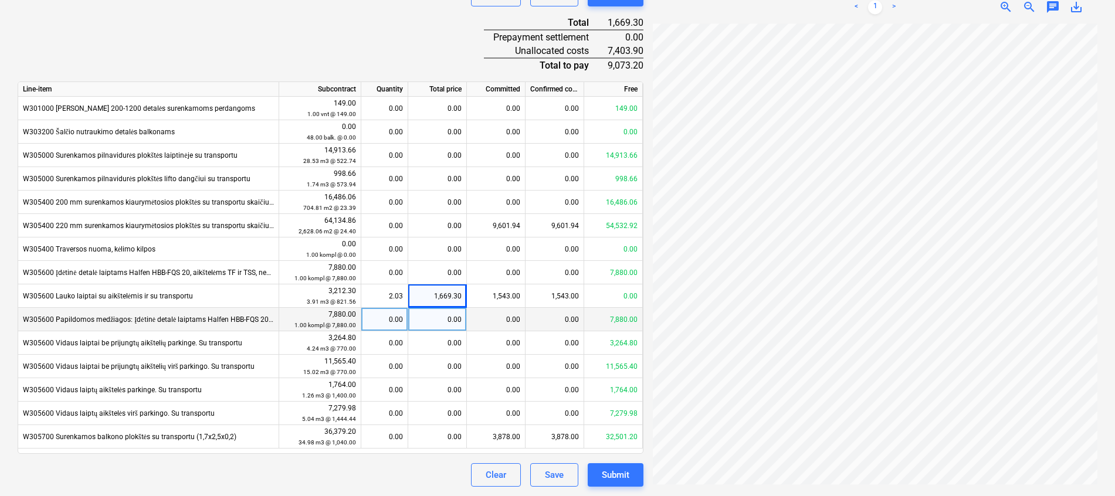
click at [441, 322] on div "0.00" at bounding box center [437, 319] width 59 height 23
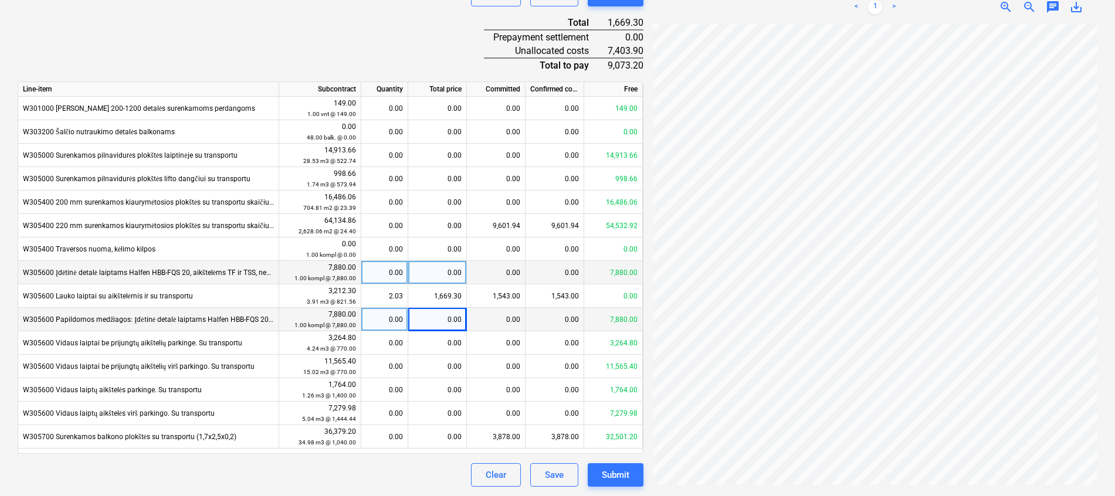
click at [444, 277] on div "0.00" at bounding box center [437, 272] width 59 height 23
type input "7403.9"
click at [412, 55] on div "Document name help GW1 [DATE] UAB Ukmergės gelžbetonis Nr. 2333.PDF Invoice num…" at bounding box center [331, 84] width 626 height 808
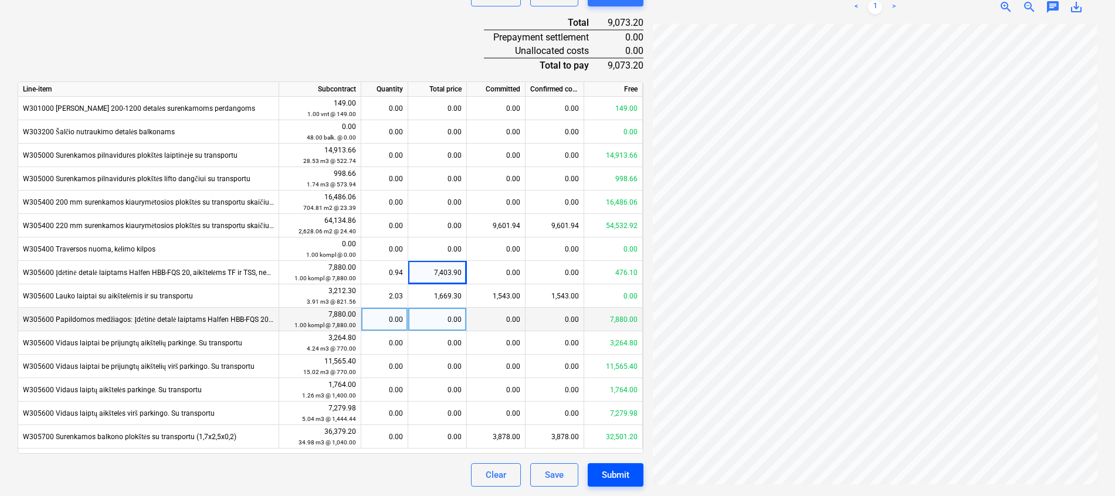
click at [613, 472] on div "Submit" at bounding box center [616, 474] width 28 height 15
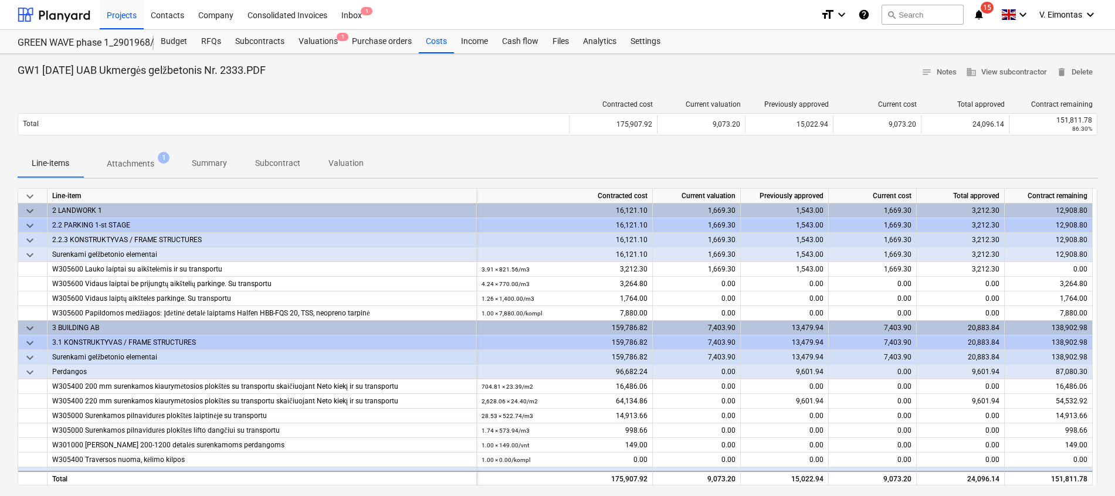
drag, startPoint x: 127, startPoint y: 15, endPoint x: 422, endPoint y: 10, distance: 294.5
click at [127, 15] on div "Projects" at bounding box center [122, 14] width 44 height 30
